Goal: Transaction & Acquisition: Purchase product/service

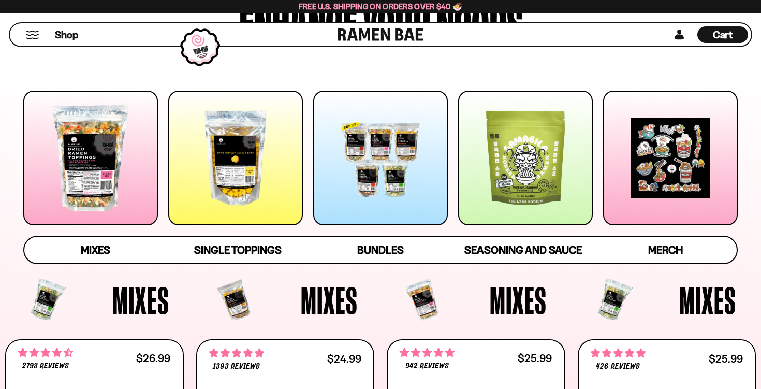
scroll to position [123, 0]
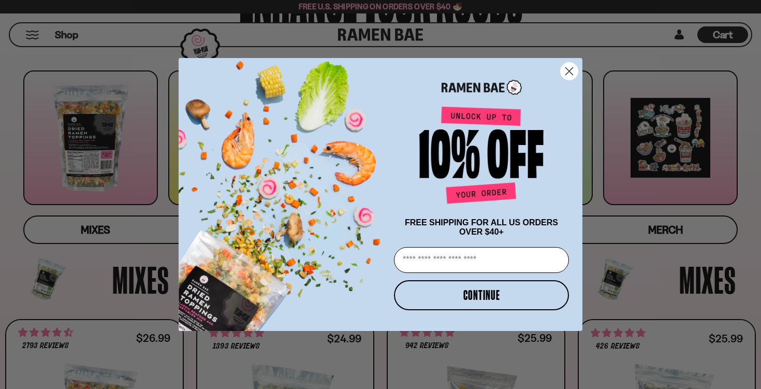
click at [572, 68] on icon "Close dialog" at bounding box center [568, 71] width 7 height 7
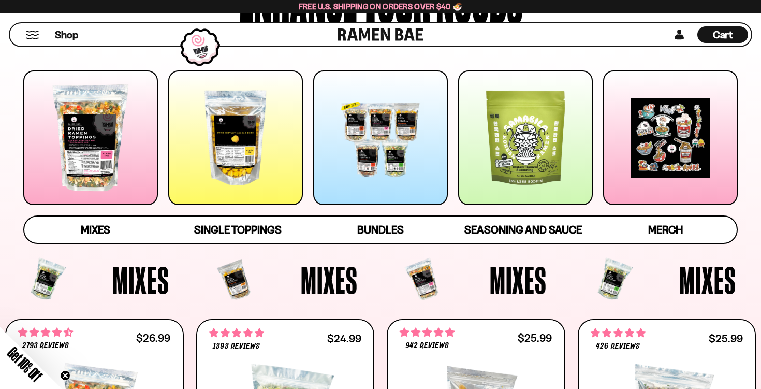
click at [193, 160] on div at bounding box center [235, 137] width 135 height 135
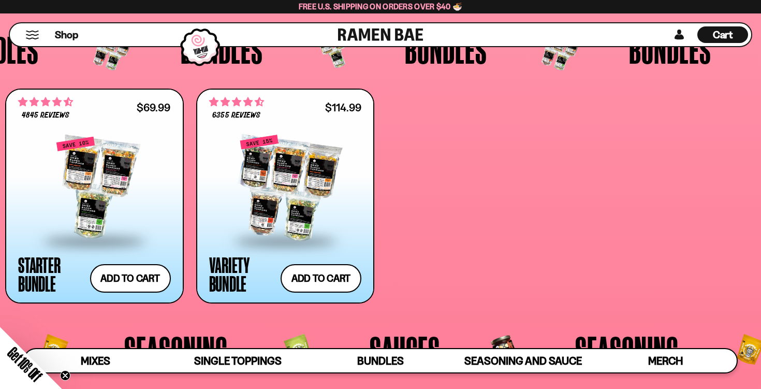
scroll to position [2092, 0]
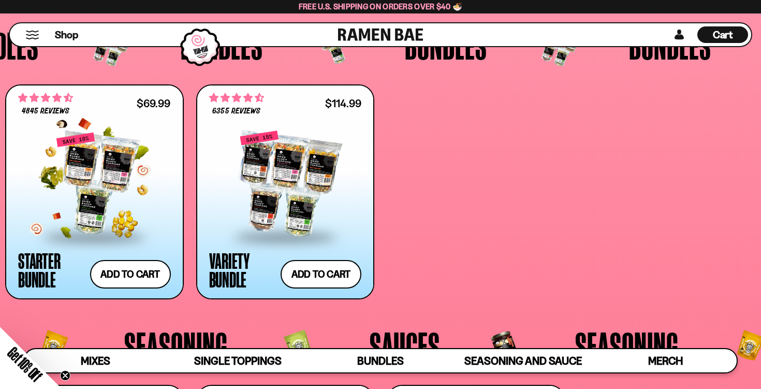
click at [106, 173] on div at bounding box center [94, 183] width 153 height 103
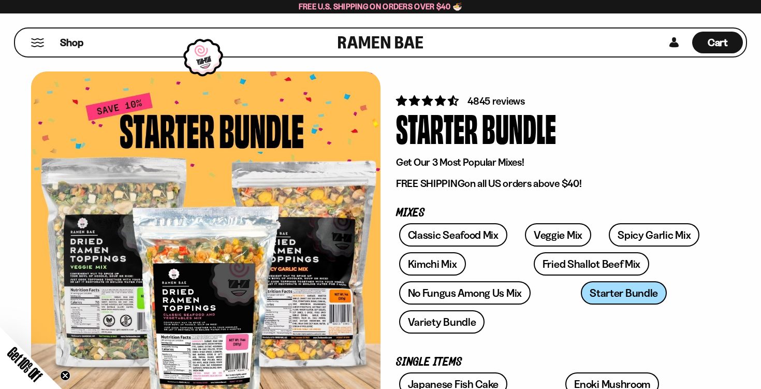
click at [36, 50] on div "Shop" at bounding box center [178, 42] width 320 height 28
click at [70, 41] on span "Shop" at bounding box center [71, 43] width 25 height 16
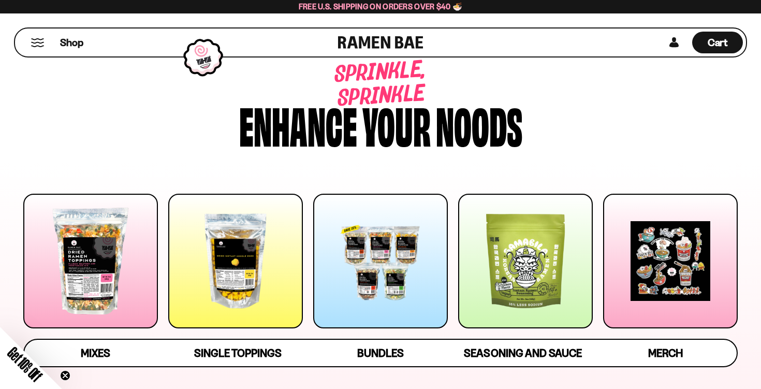
click at [105, 278] on div at bounding box center [90, 260] width 135 height 135
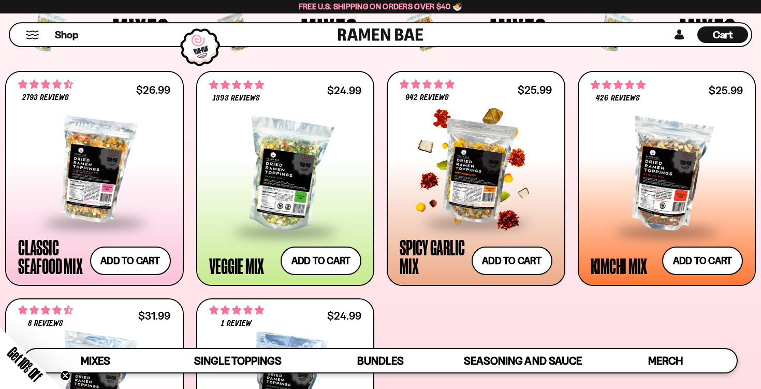
scroll to position [370, 0]
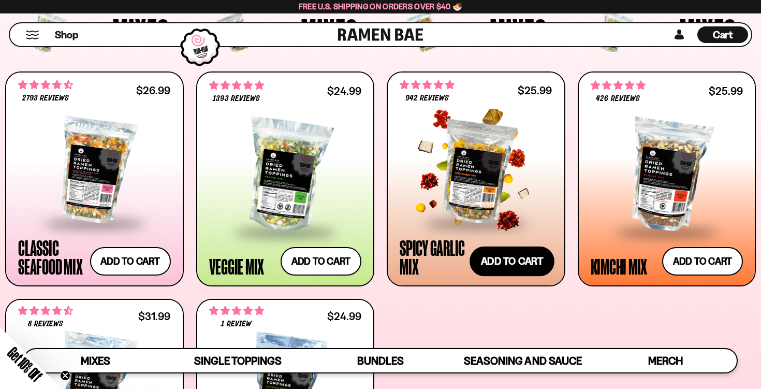
click at [504, 255] on button "Add to cart Add — Regular price $25.99 Regular price Sale price $25.99 Unit pri…" at bounding box center [511, 261] width 85 height 30
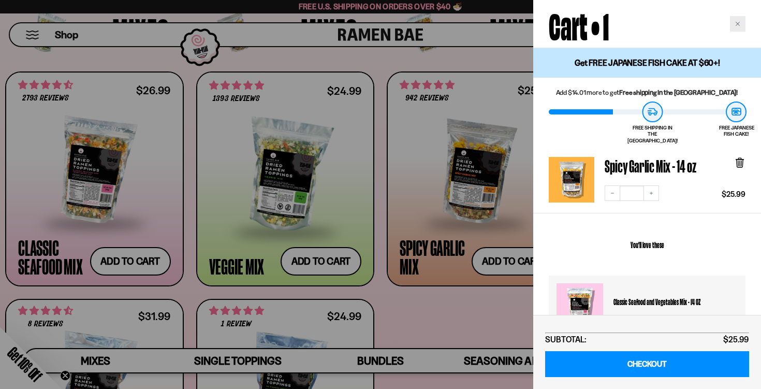
click at [738, 21] on icon "Close cart" at bounding box center [737, 23] width 5 height 5
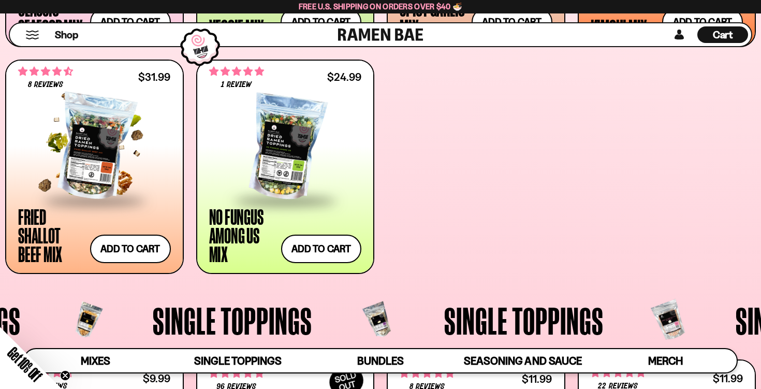
scroll to position [624, 0]
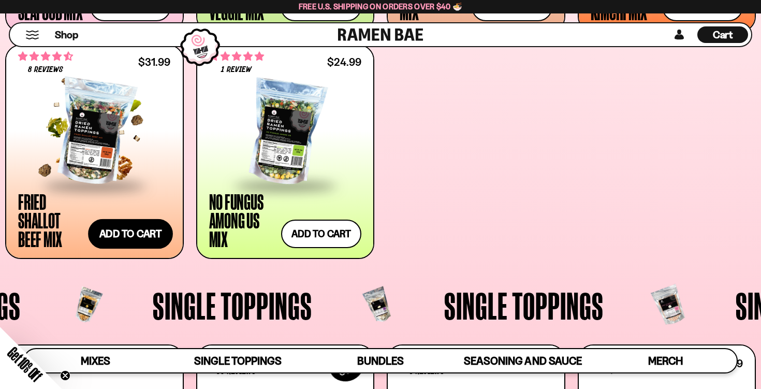
click at [110, 232] on button "Add to cart Add — Regular price $31.99 Regular price Sale price $31.99 Unit pri…" at bounding box center [130, 234] width 85 height 30
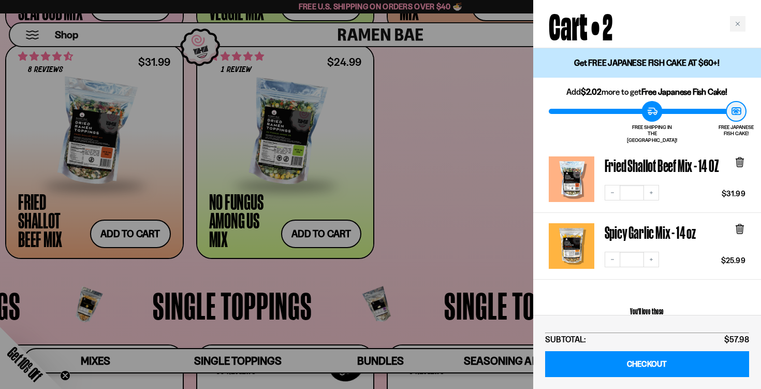
scroll to position [0, 0]
click at [464, 143] on div at bounding box center [380, 194] width 761 height 389
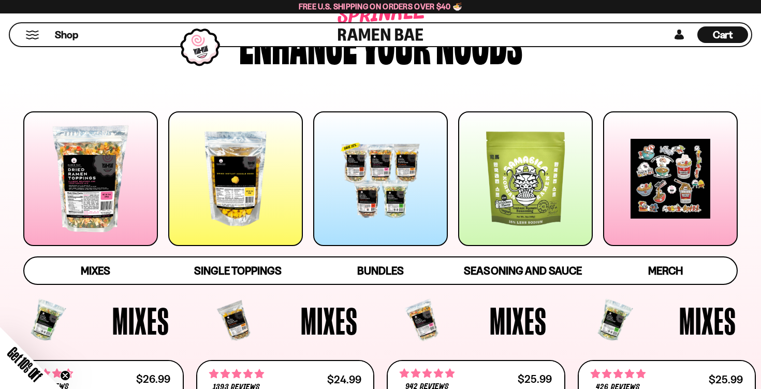
scroll to position [88, 0]
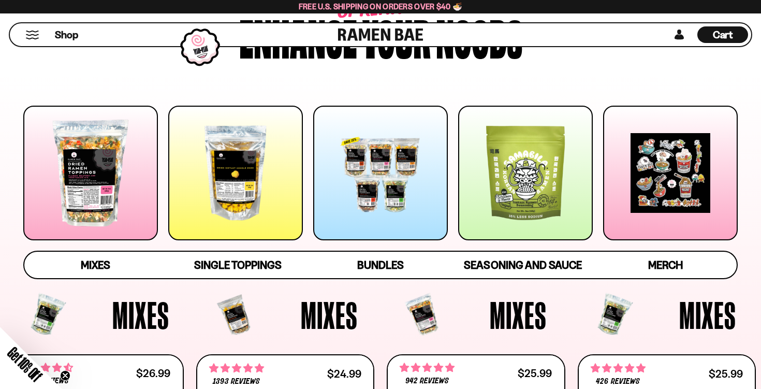
click at [646, 170] on div at bounding box center [670, 173] width 135 height 135
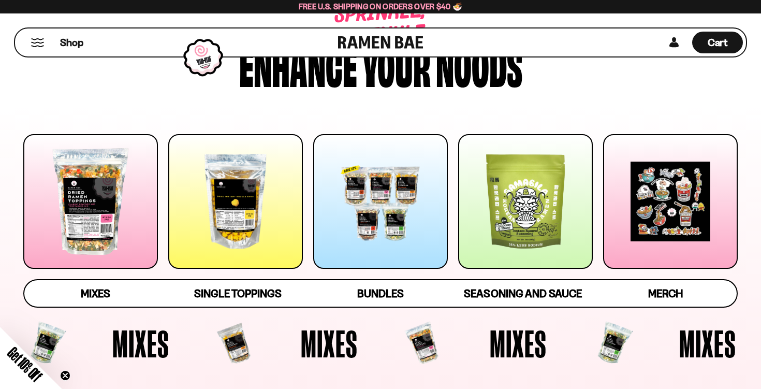
scroll to position [61, 0]
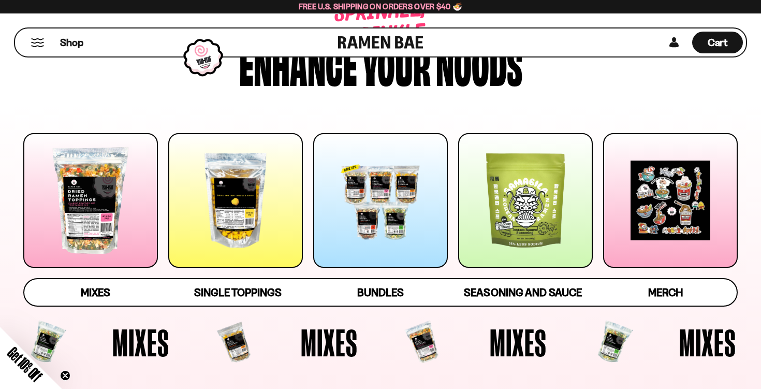
click at [519, 231] on div at bounding box center [525, 200] width 135 height 135
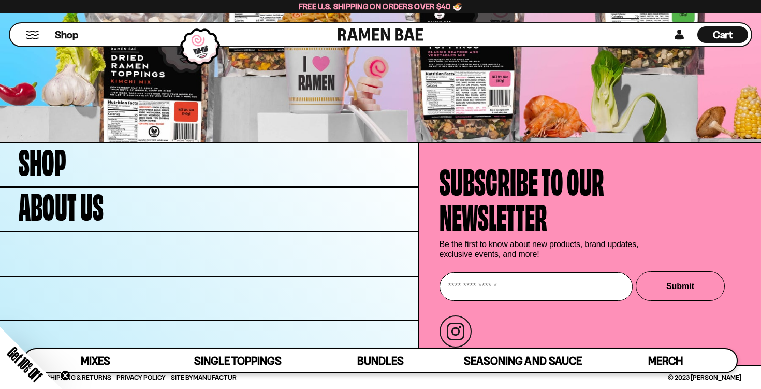
scroll to position [3370, 0]
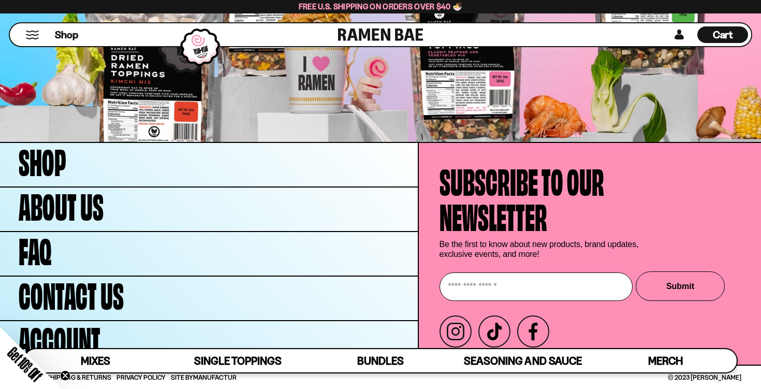
click at [724, 31] on span "Cart" at bounding box center [722, 34] width 20 height 12
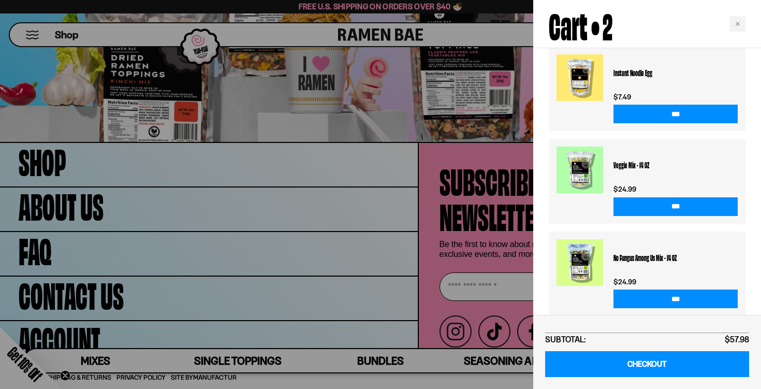
scroll to position [294, 0]
